Goal: Complete application form

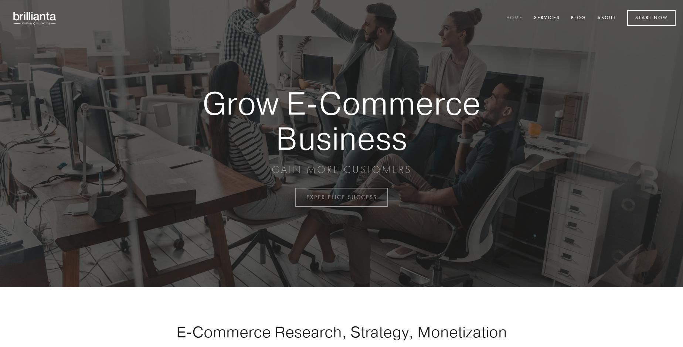
scroll to position [1938, 0]
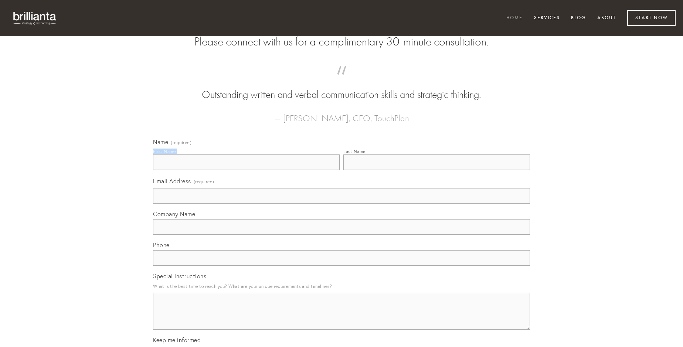
type input "[PERSON_NAME]"
click at [437, 170] on input "Last Name" at bounding box center [437, 163] width 187 height 16
type input "[PERSON_NAME]"
click at [342, 204] on input "Email Address (required)" at bounding box center [341, 196] width 377 height 16
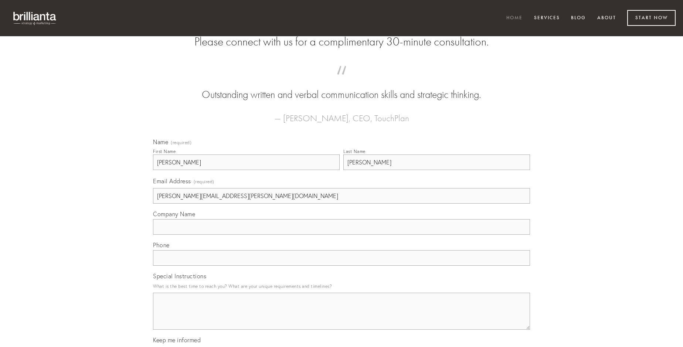
type input "[PERSON_NAME][EMAIL_ADDRESS][PERSON_NAME][DOMAIN_NAME]"
click at [342, 235] on input "Company Name" at bounding box center [341, 227] width 377 height 16
type input "cubitum"
click at [342, 266] on input "text" at bounding box center [341, 258] width 377 height 16
click at [342, 318] on textarea "Special Instructions" at bounding box center [341, 311] width 377 height 37
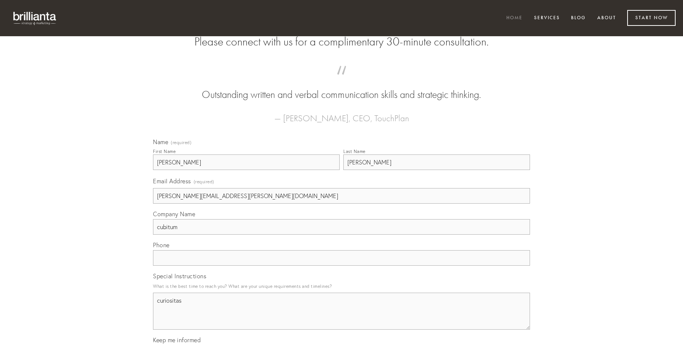
type textarea "curiositas"
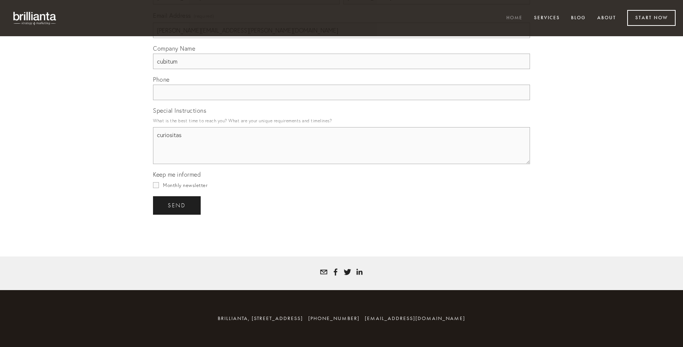
click at [178, 205] on span "send" at bounding box center [177, 205] width 18 height 7
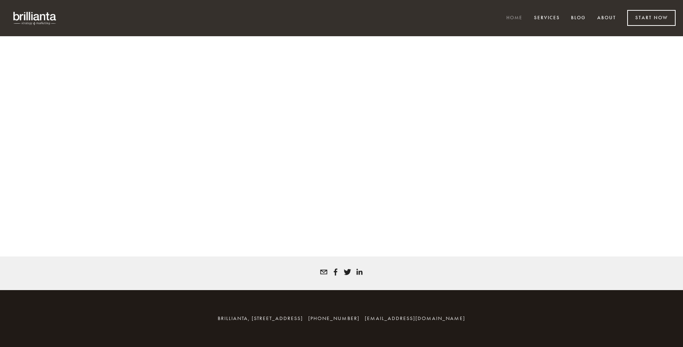
scroll to position [1928, 0]
